Goal: Transaction & Acquisition: Subscribe to service/newsletter

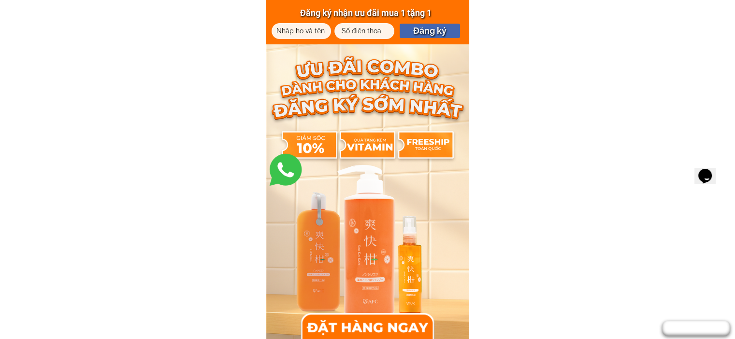
drag, startPoint x: 531, startPoint y: 101, endPoint x: 402, endPoint y: 119, distance: 129.8
click at [402, 119] on div at bounding box center [367, 199] width 203 height 311
drag, startPoint x: 473, startPoint y: 117, endPoint x: 480, endPoint y: 137, distance: 20.9
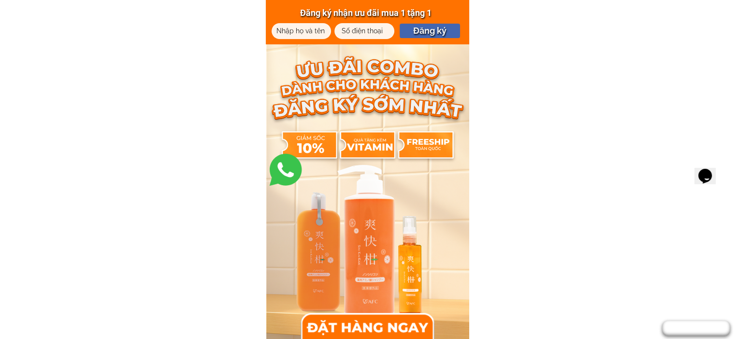
drag, startPoint x: 487, startPoint y: 112, endPoint x: 491, endPoint y: 134, distance: 22.9
drag, startPoint x: 361, startPoint y: 8, endPoint x: 420, endPoint y: 15, distance: 58.8
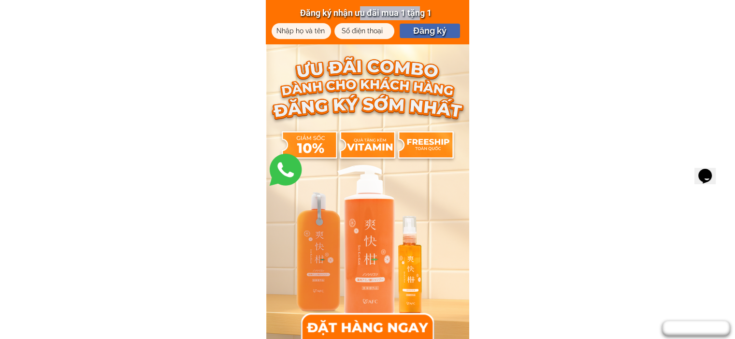
click at [420, 15] on h3 "Đăng ký nhận ưu đãi mua 1 tặng 1" at bounding box center [365, 13] width 153 height 14
drag, startPoint x: 420, startPoint y: 15, endPoint x: 345, endPoint y: 15, distance: 74.4
click at [345, 15] on div "Đăng ký nhận ưu đãi mua 1 tặng 1 Đăng ký" at bounding box center [367, 22] width 203 height 44
click at [345, 15] on div at bounding box center [368, 17] width 68 height 11
